Goal: Navigation & Orientation: Find specific page/section

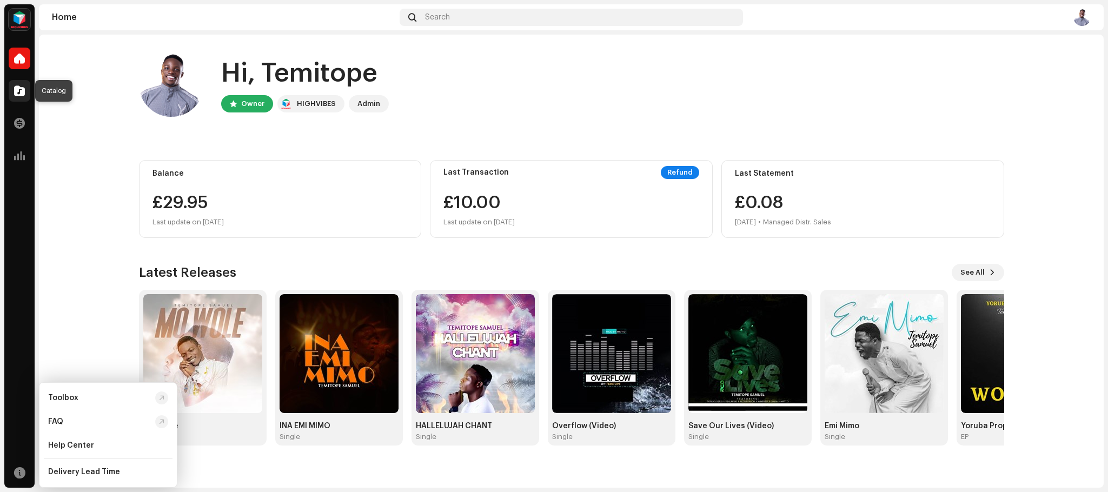
click at [18, 94] on span at bounding box center [19, 90] width 11 height 9
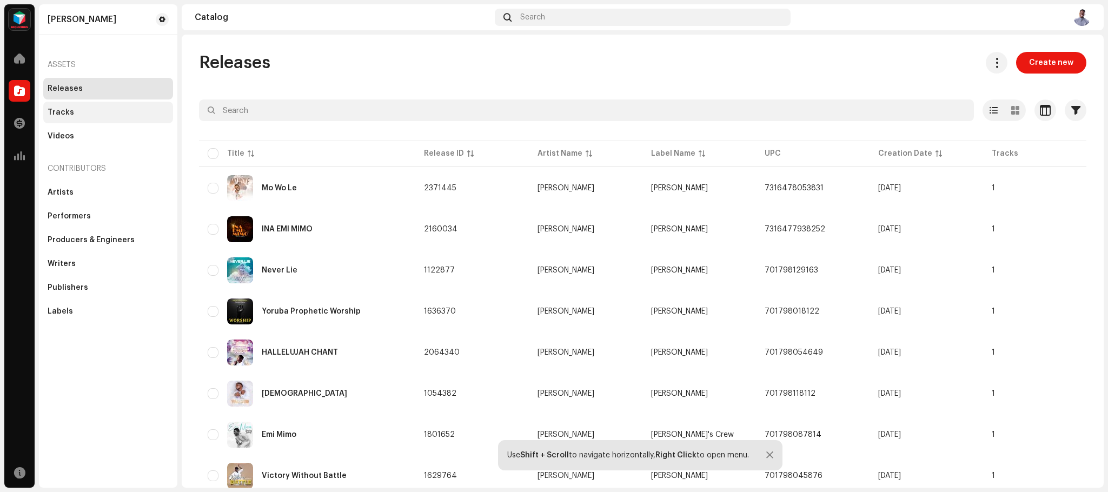
click at [62, 112] on div "Tracks" at bounding box center [61, 112] width 26 height 9
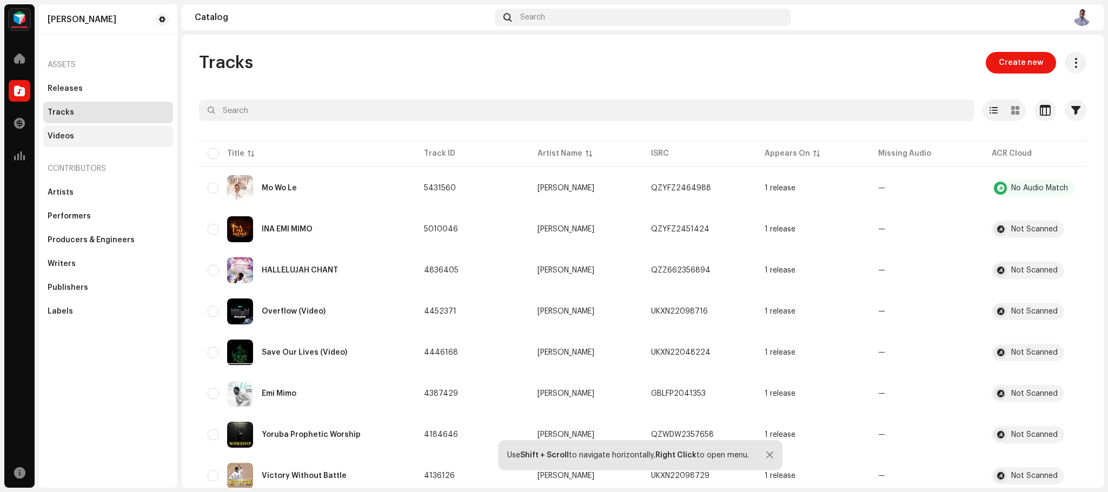
click at [52, 138] on div "Videos" at bounding box center [61, 136] width 26 height 9
